Goal: Answer question/provide support: Share knowledge or assist other users

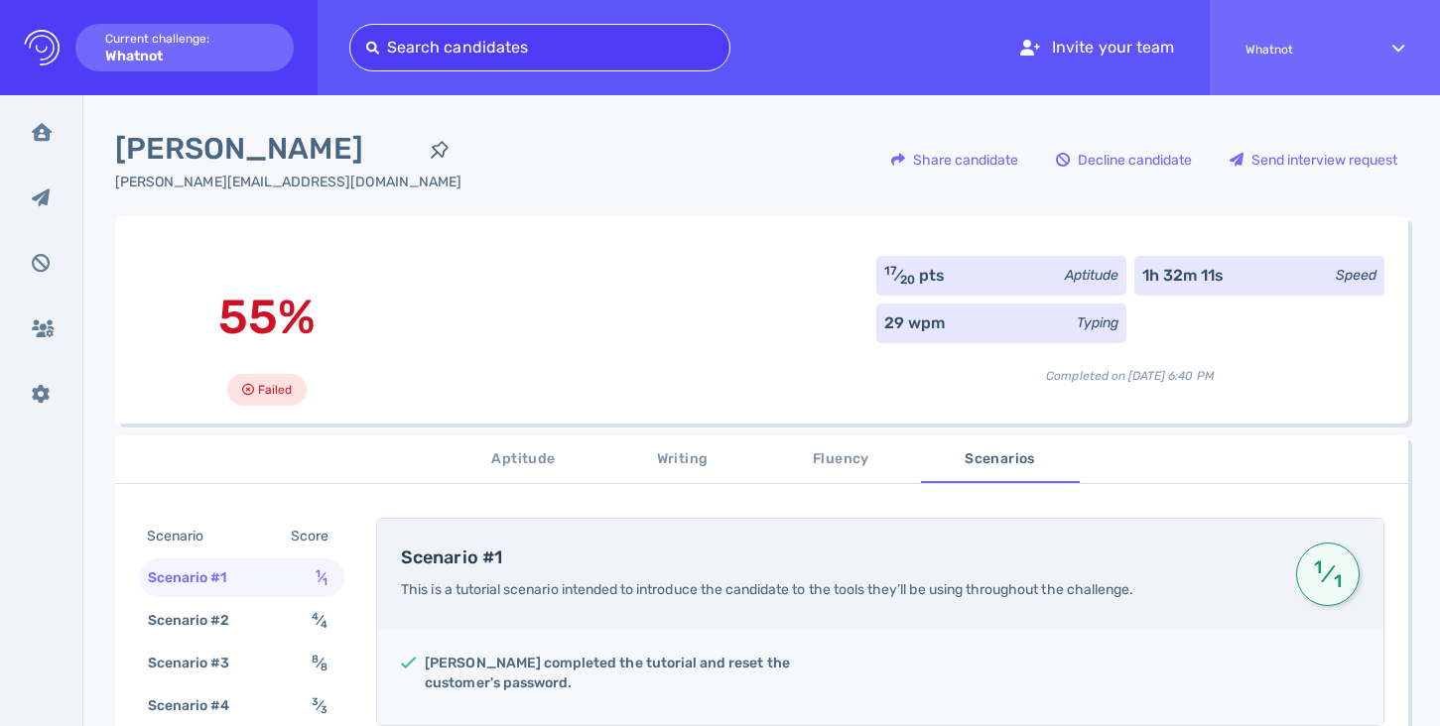
click at [567, 52] on div at bounding box center [539, 48] width 347 height 28
paste input "m.e.swanink@gmail.com"
type input "m.e.swanink@gmail.com"
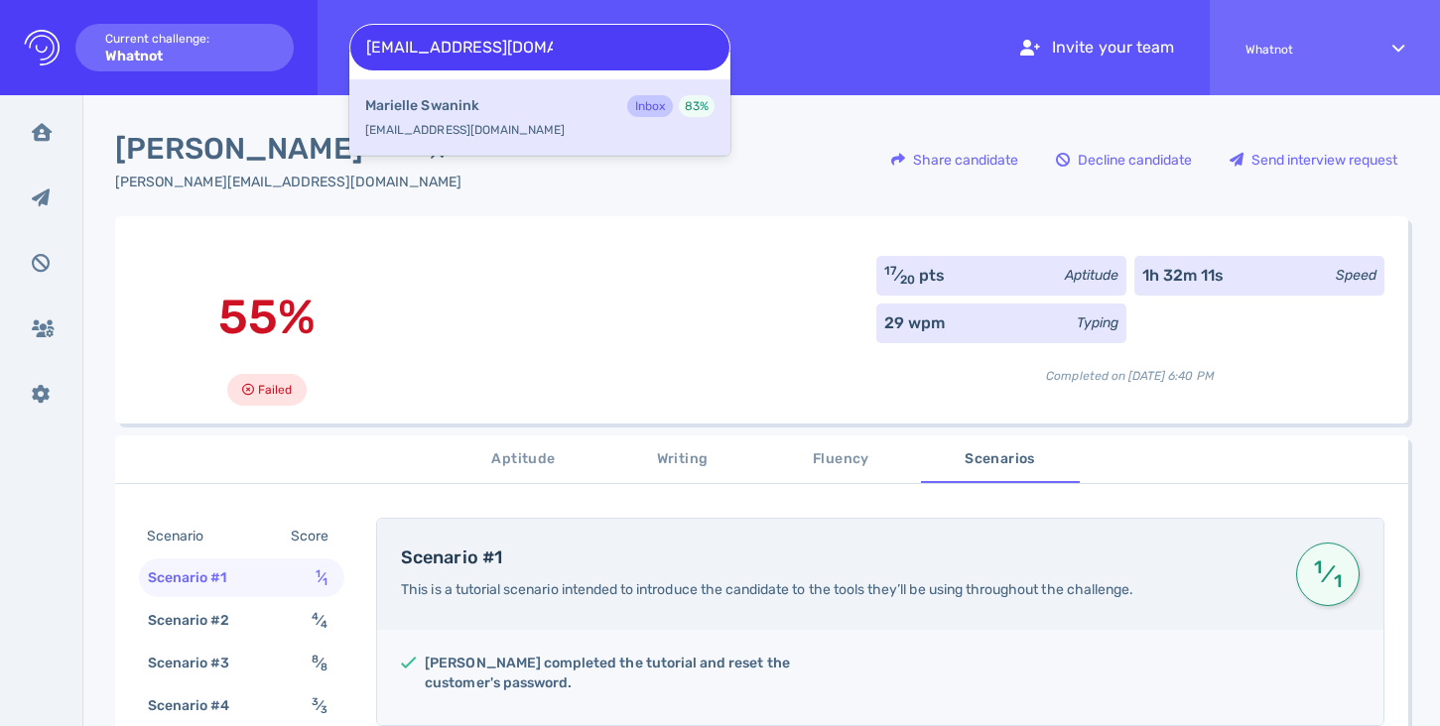
click at [559, 106] on div "Marielle Swanink Inbox 83 %" at bounding box center [539, 108] width 349 height 26
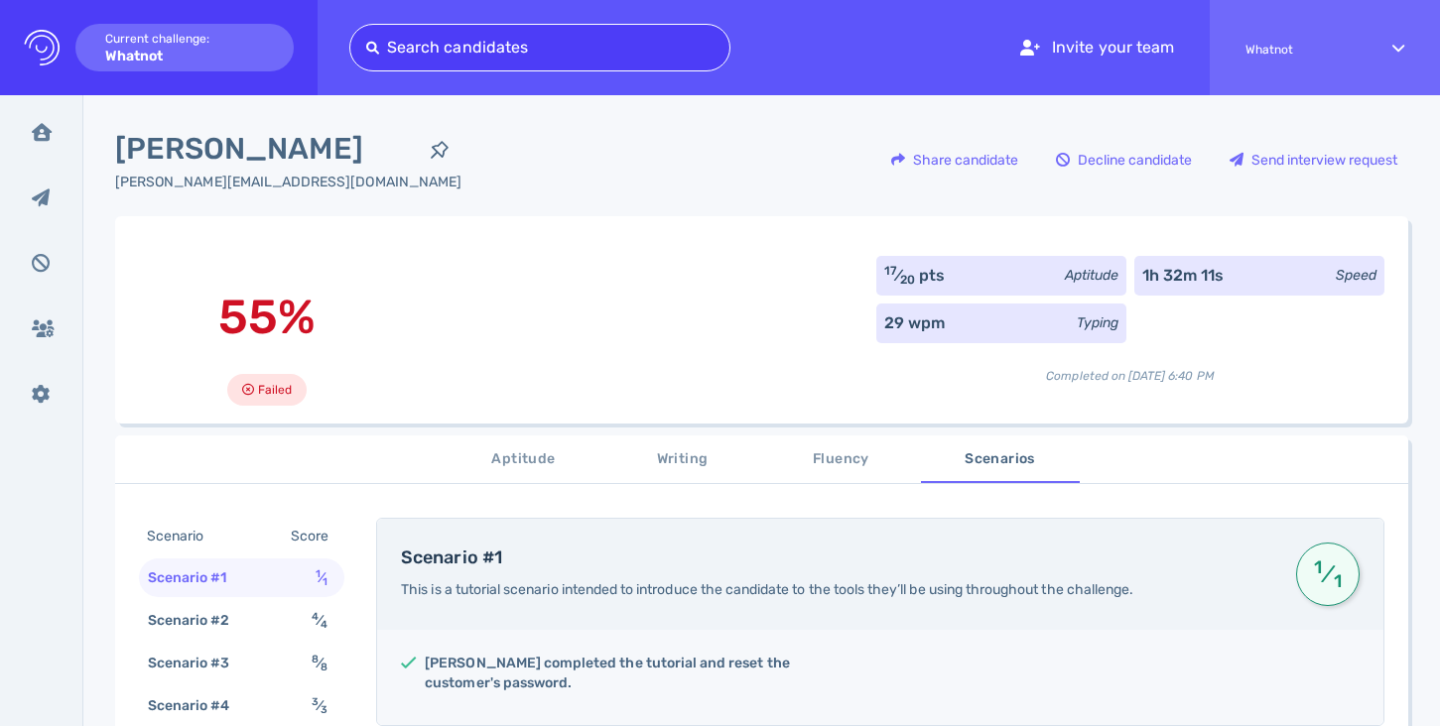
click at [496, 38] on div at bounding box center [539, 48] width 347 height 28
paste input "Tevantechristian@gmail.com"
type input "Tevantechristian@gmail.com"
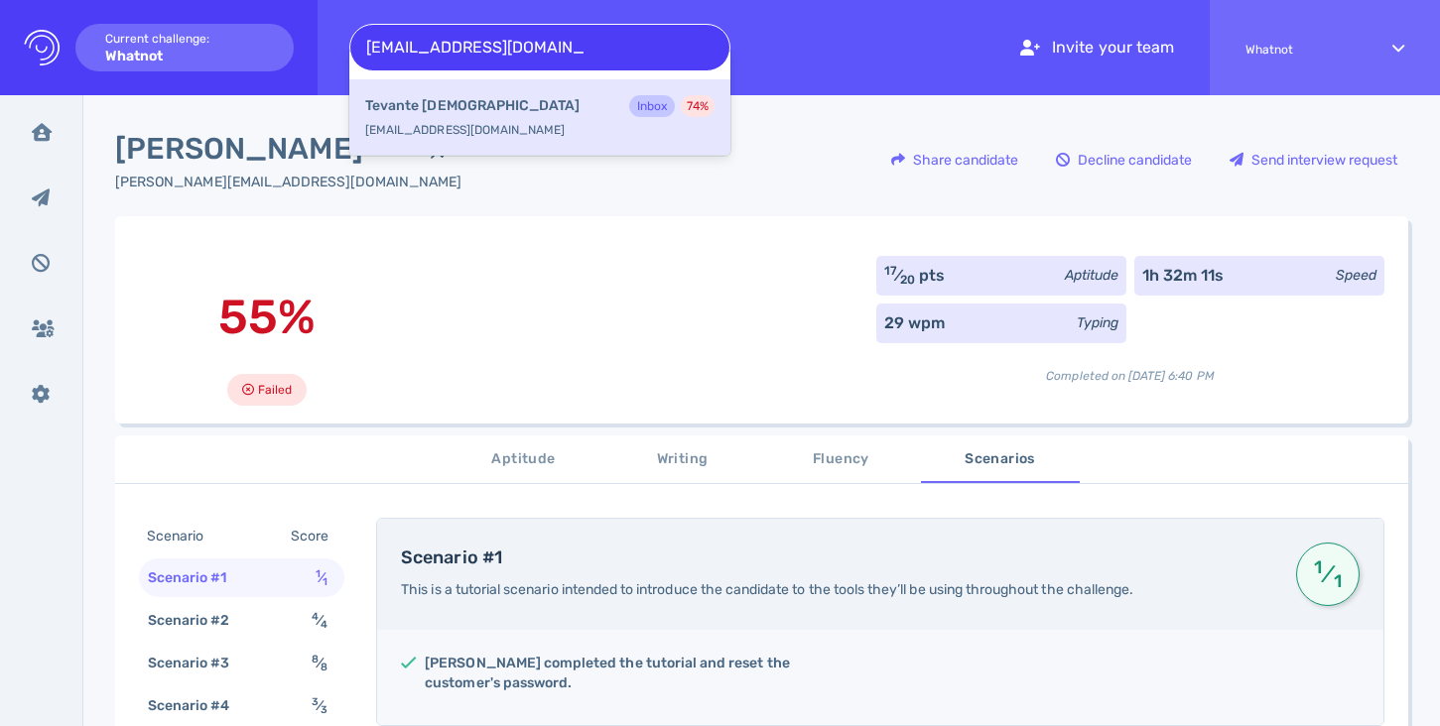
click at [502, 92] on div "Tevante Christian Inbox 74 % tevantechristian@gmail.com" at bounding box center [539, 117] width 381 height 76
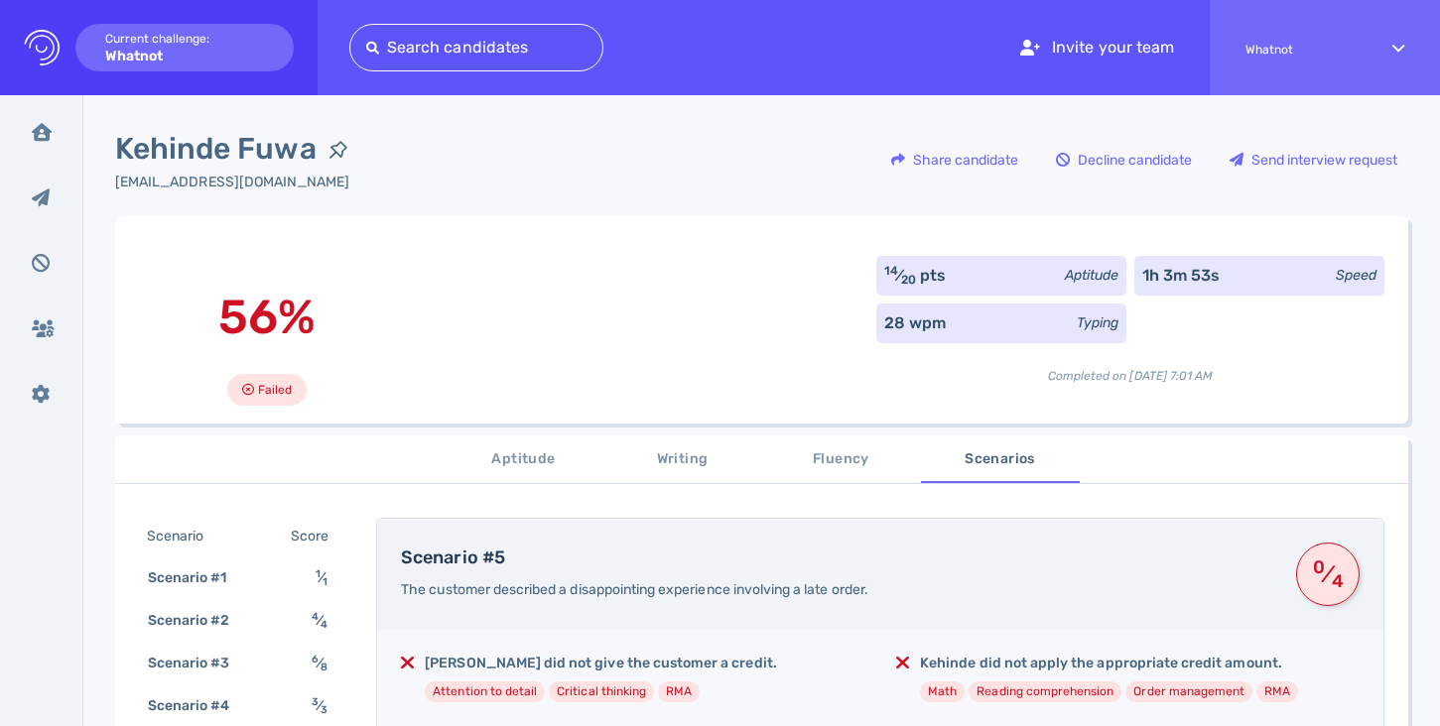
scroll to position [10, 0]
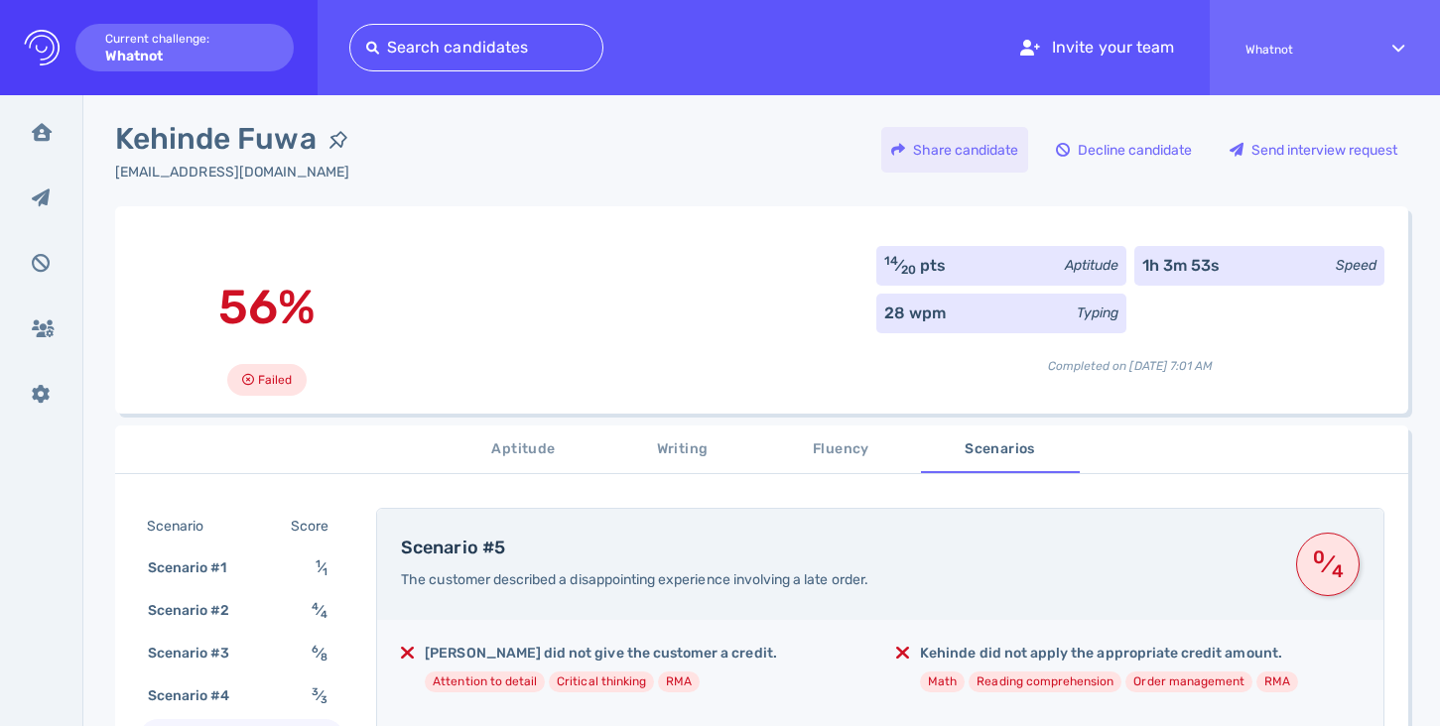
click at [891, 150] on icon at bounding box center [898, 150] width 14 height 14
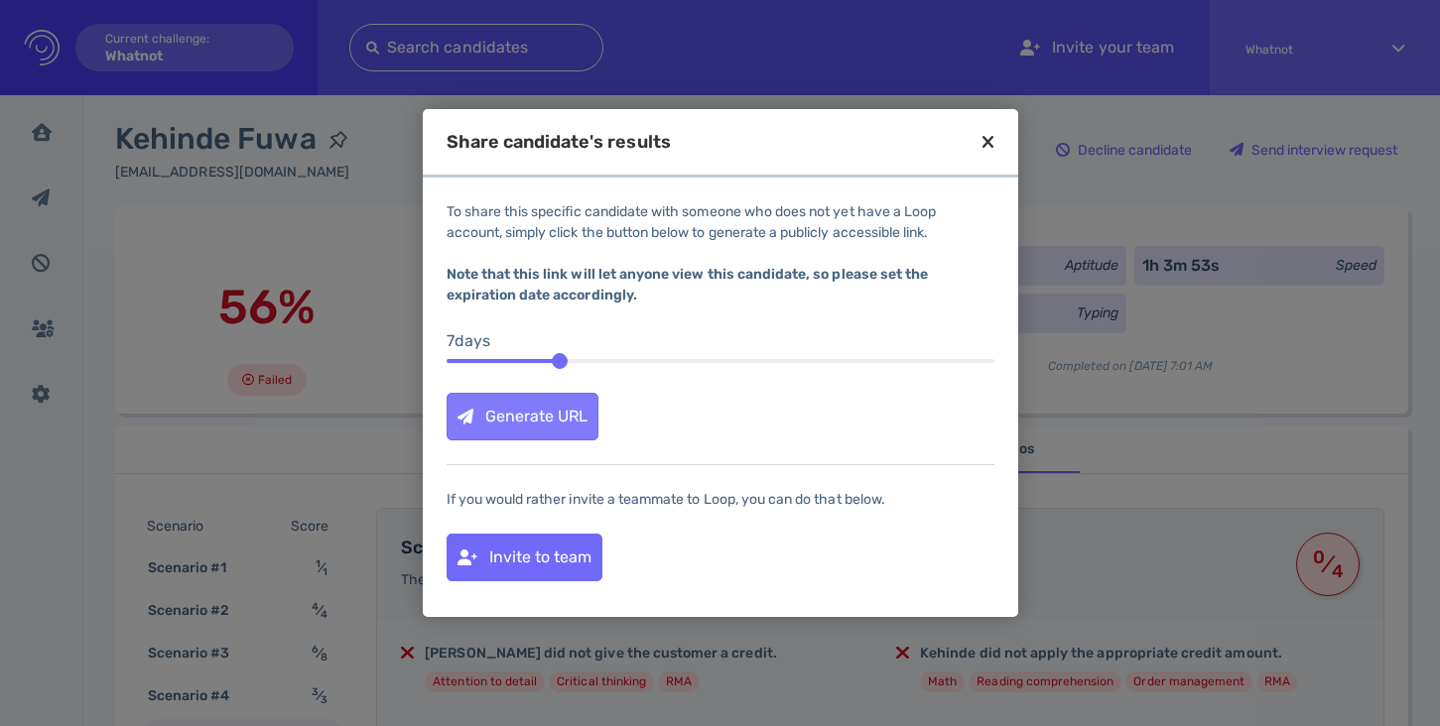
click at [571, 407] on div "Generate URL" at bounding box center [522, 417] width 150 height 46
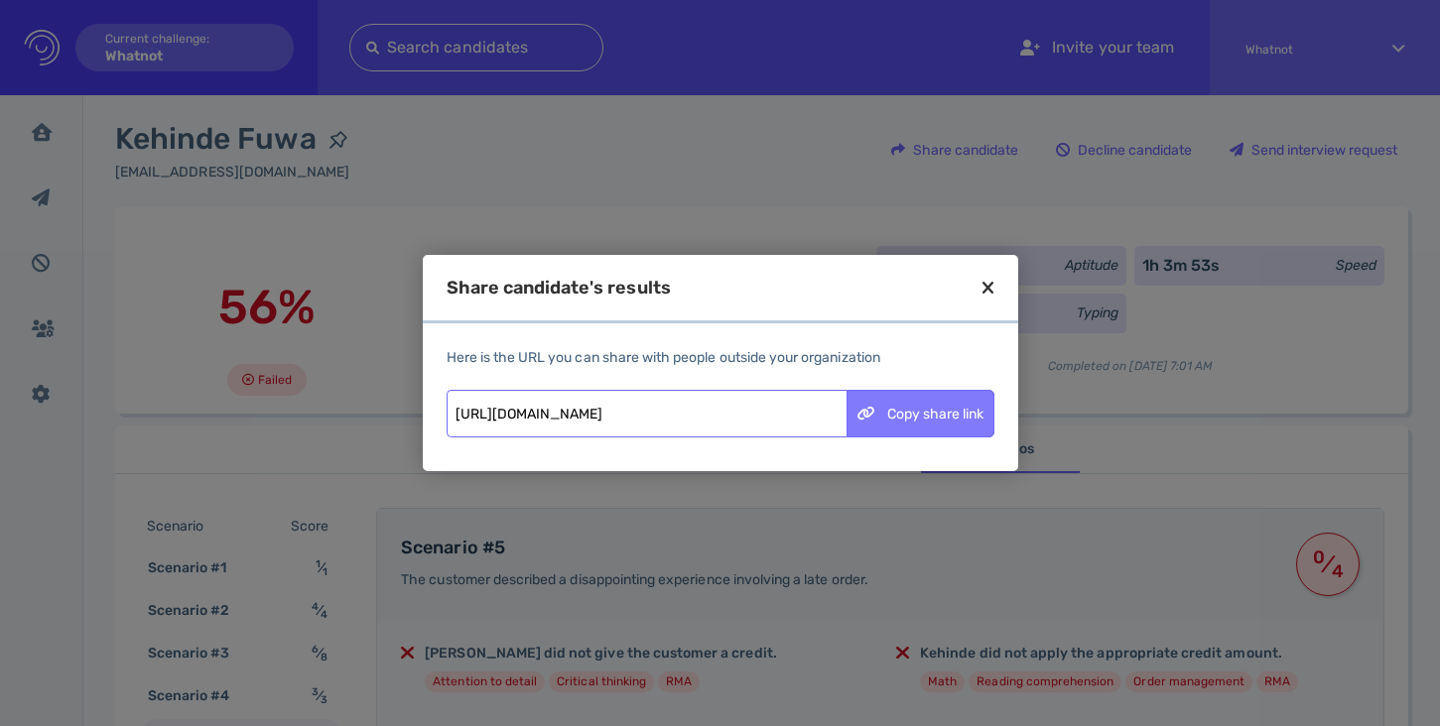
click at [900, 409] on div "Copy share link" at bounding box center [920, 414] width 146 height 46
click at [988, 286] on icon at bounding box center [987, 288] width 11 height 18
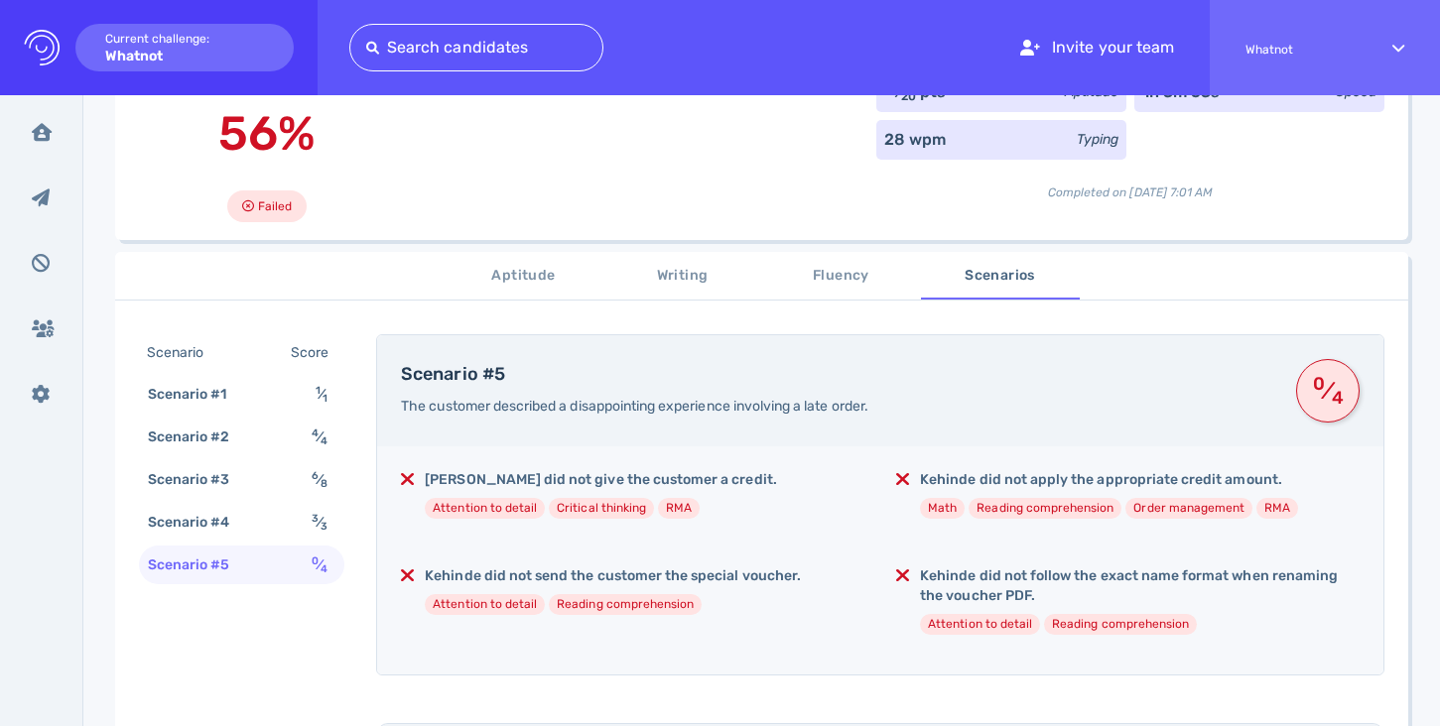
scroll to position [181, 0]
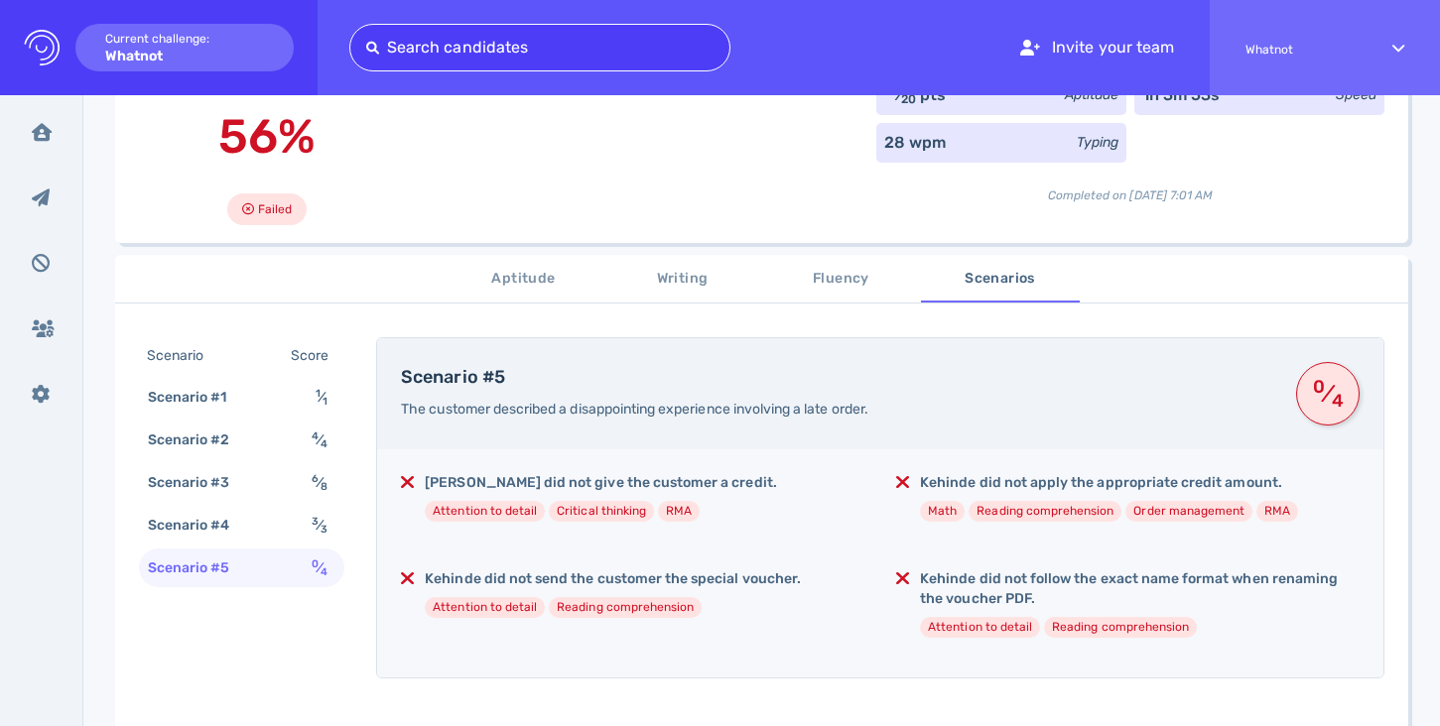
click at [583, 48] on div at bounding box center [539, 48] width 347 height 28
paste input "lennonclarke1@gmail.com"
type input "lennonclarke1@gmail.com"
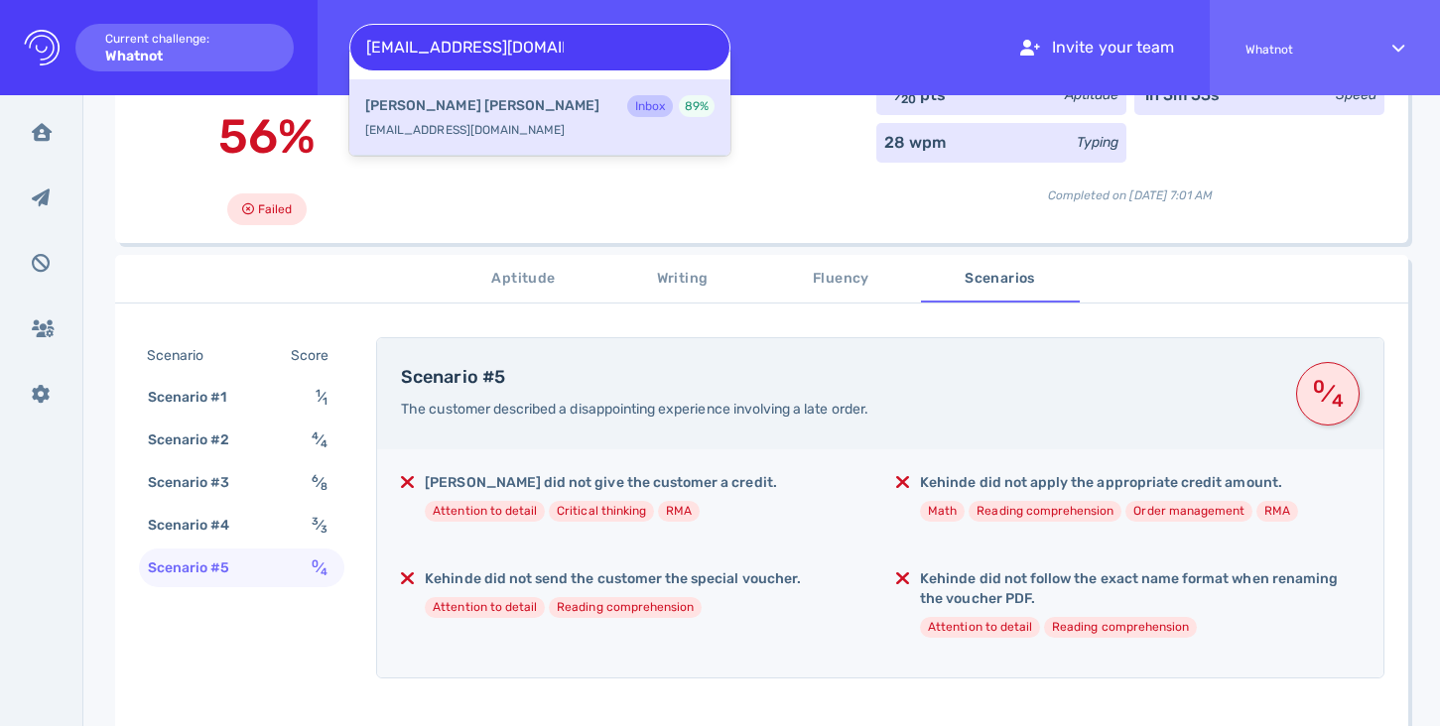
click at [563, 108] on div "Lennon Clarke Inbox 89 %" at bounding box center [539, 108] width 349 height 26
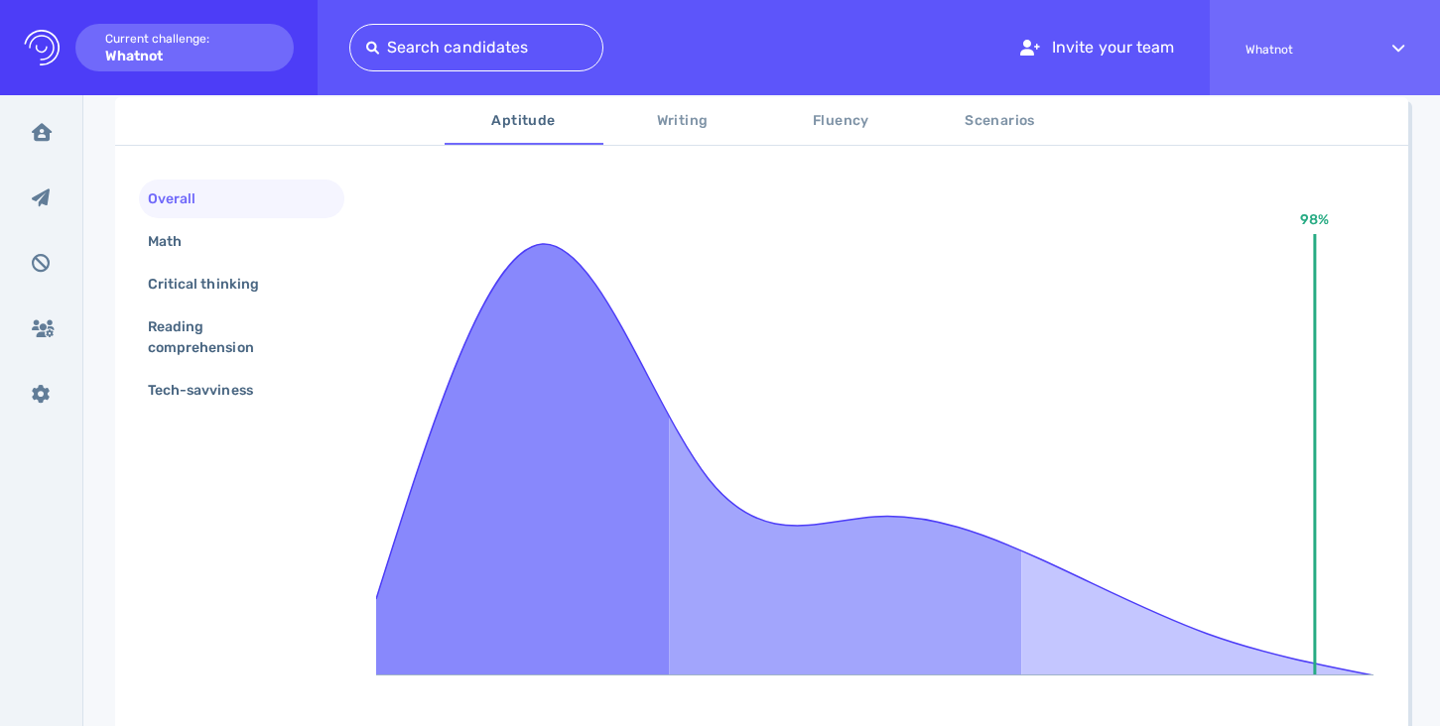
scroll to position [341, 0]
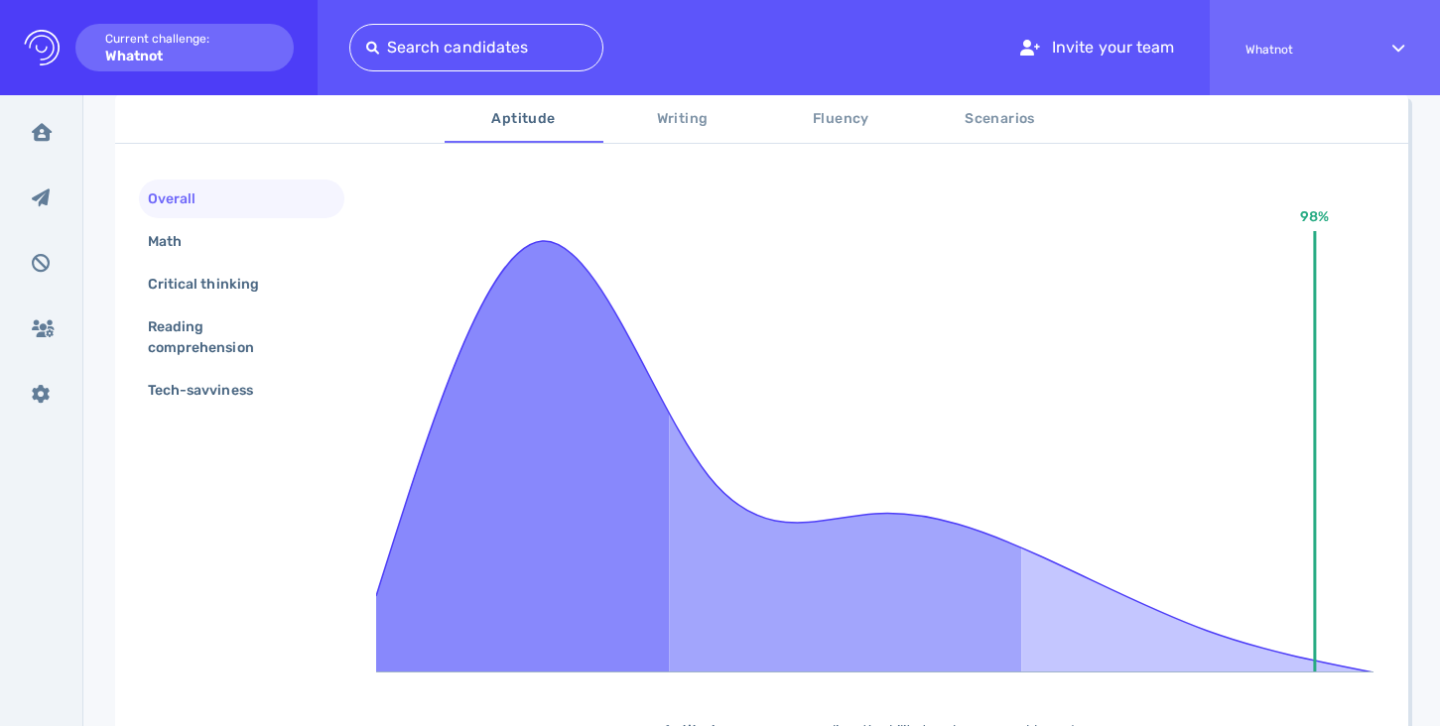
click at [1003, 123] on span "Scenarios" at bounding box center [1000, 119] width 135 height 25
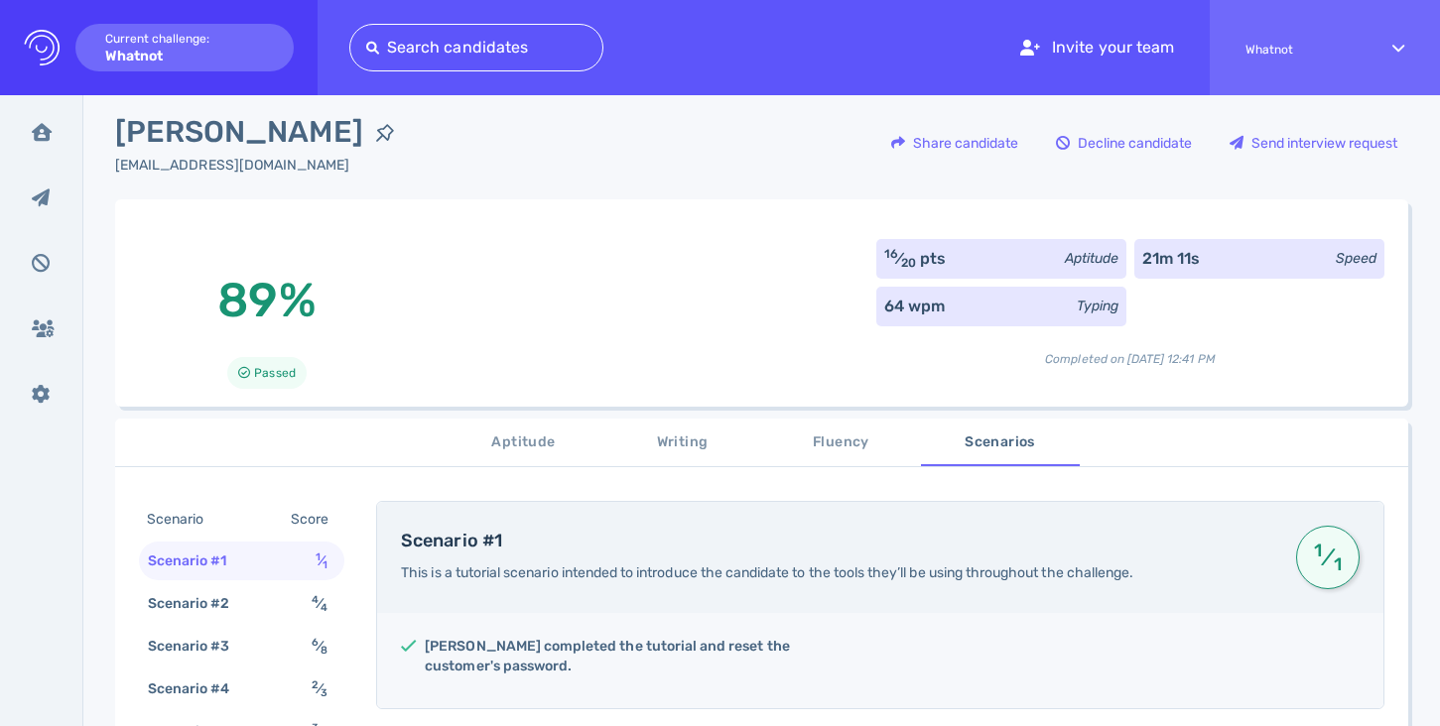
scroll to position [0, 0]
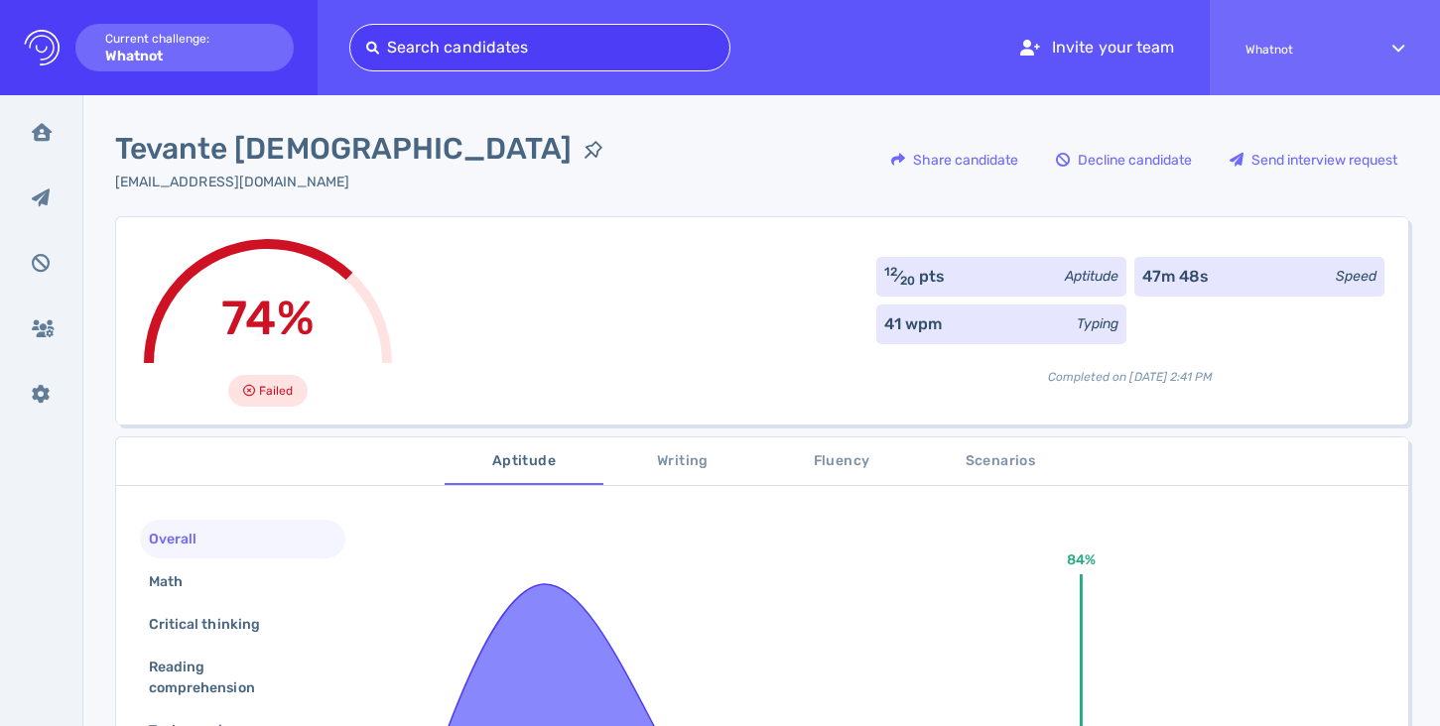
click at [489, 41] on div at bounding box center [539, 48] width 347 height 28
paste input "[EMAIL_ADDRESS][DOMAIN_NAME]"
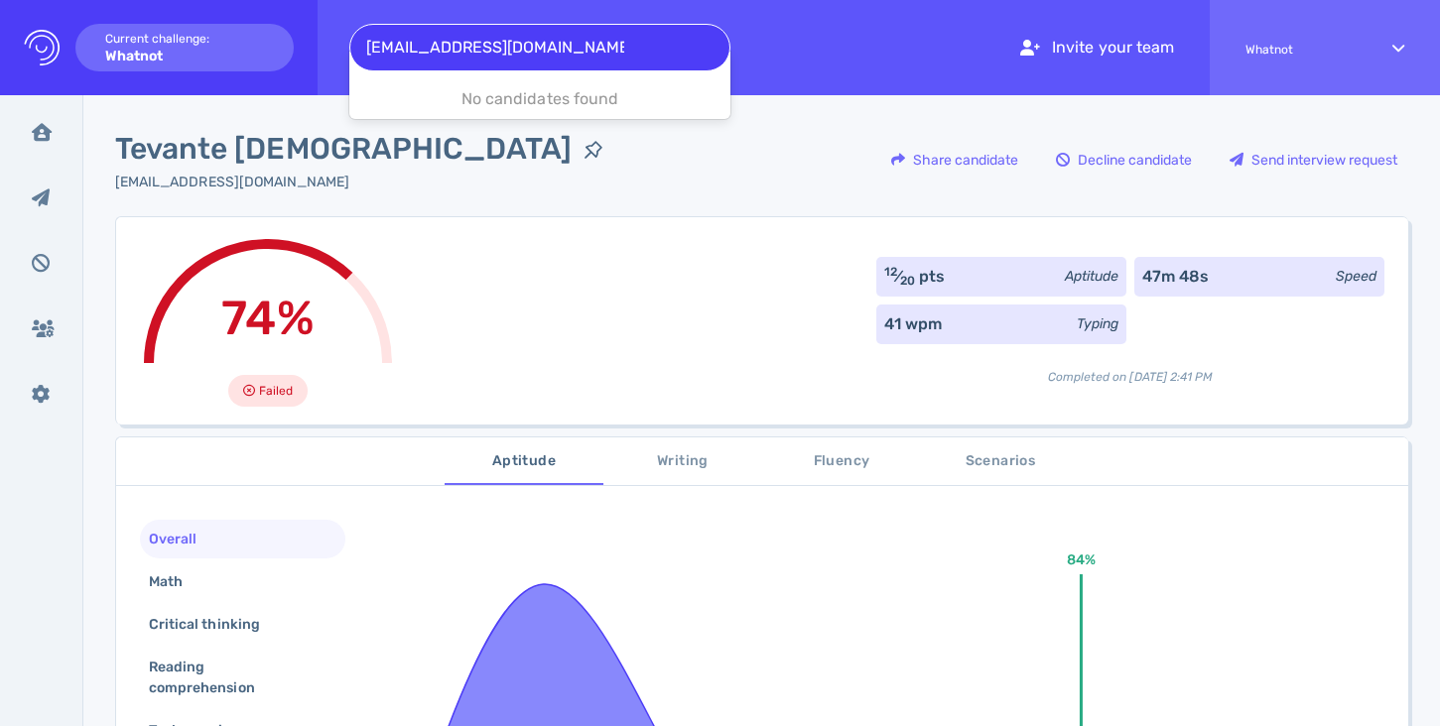
type input "[EMAIL_ADDRESS][DOMAIN_NAME]"
